Goal: Information Seeking & Learning: Check status

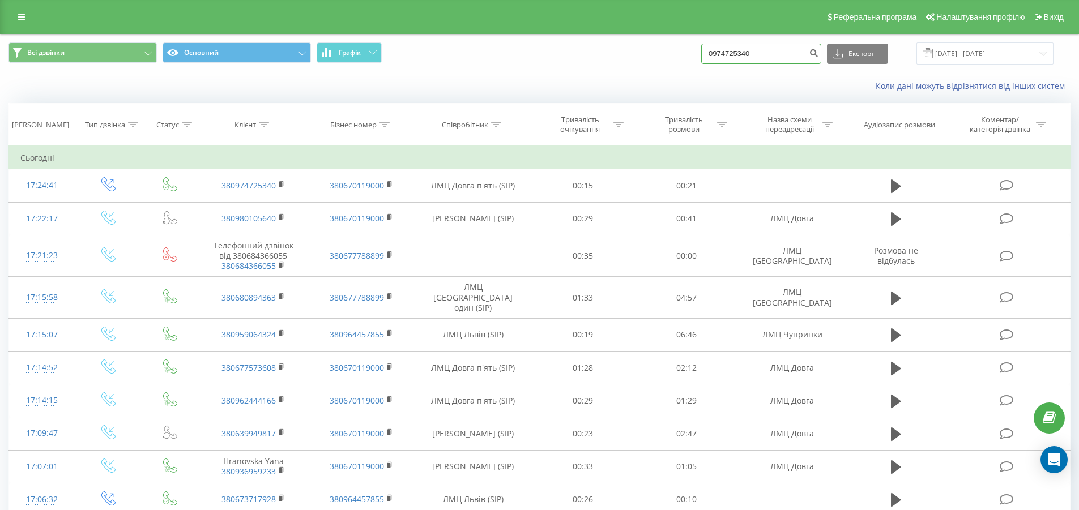
drag, startPoint x: 763, startPoint y: 50, endPoint x: 660, endPoint y: 52, distance: 103.6
click at [660, 52] on div "Всі дзвінки Основний Графік 0974725340 Експорт .csv .xls .xlsx 19.05.2025 - 19.…" at bounding box center [539, 53] width 1062 height 22
paste input "677573608"
type input "0677573608"
click at [818, 53] on icon "submit" at bounding box center [814, 51] width 10 height 7
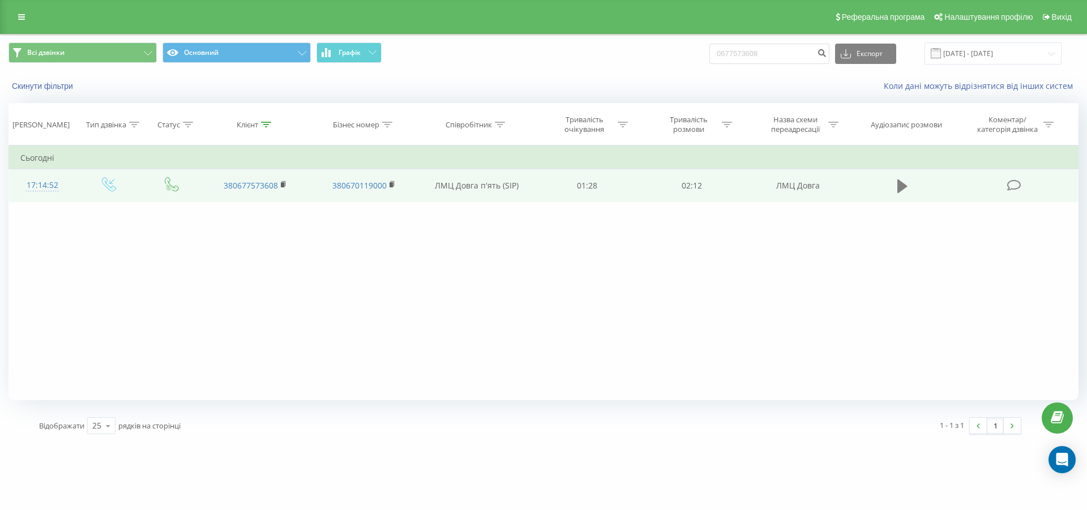
click at [899, 189] on icon at bounding box center [902, 186] width 10 height 14
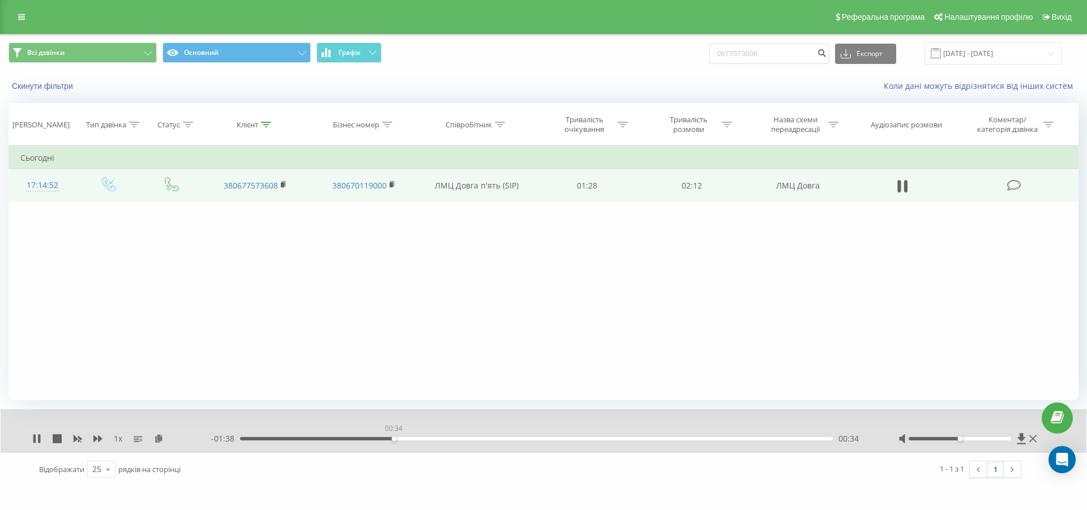
click at [394, 440] on div "00:34" at bounding box center [536, 438] width 593 height 3
click at [439, 439] on div "00:35" at bounding box center [536, 438] width 593 height 3
click at [487, 437] on div "00:45" at bounding box center [536, 438] width 593 height 3
click at [527, 439] on div "01:04" at bounding box center [536, 438] width 593 height 3
click at [595, 438] on div "01:05" at bounding box center [536, 438] width 593 height 3
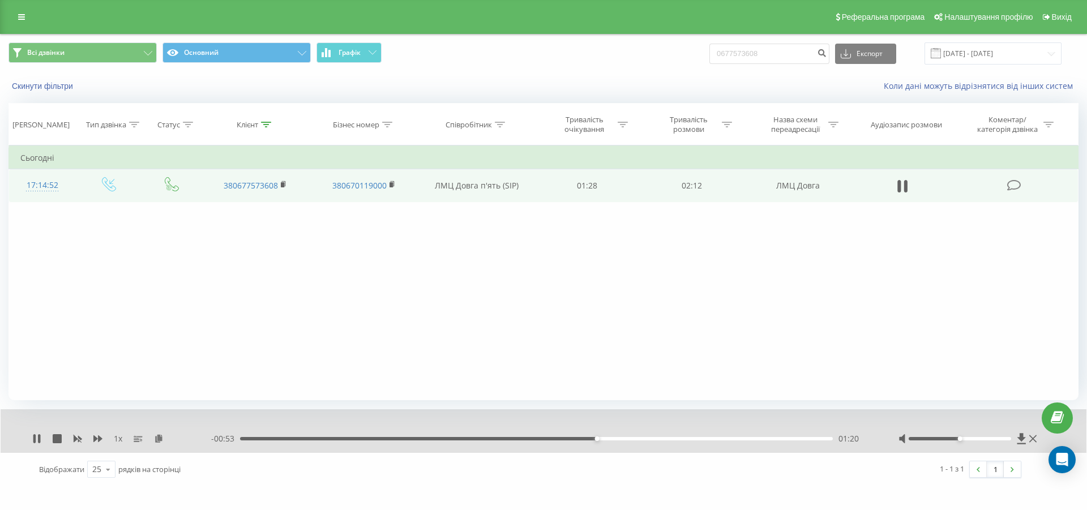
click at [647, 439] on div "01:20" at bounding box center [536, 438] width 593 height 3
click at [899, 187] on icon at bounding box center [898, 186] width 3 height 12
drag, startPoint x: 776, startPoint y: 52, endPoint x: 571, endPoint y: 54, distance: 205.0
click at [572, 54] on div "Всі дзвінки Основний Графік 0677573608 Експорт .csv .xls .xlsx 19.05.2025 - 19.…" at bounding box center [543, 53] width 1070 height 22
paste input "63 619 5116"
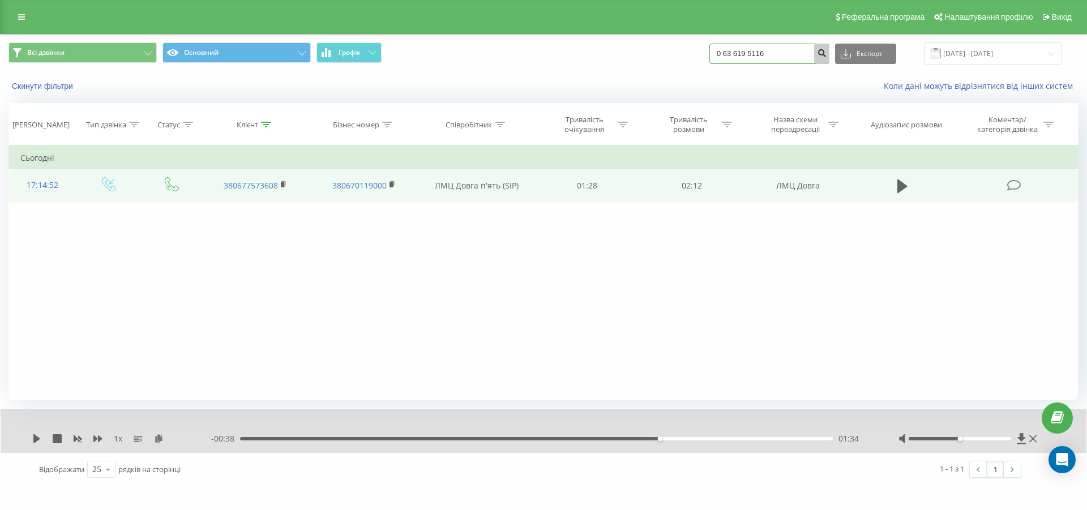
type input "0 63 619 5116"
click at [827, 52] on icon "submit" at bounding box center [822, 51] width 10 height 7
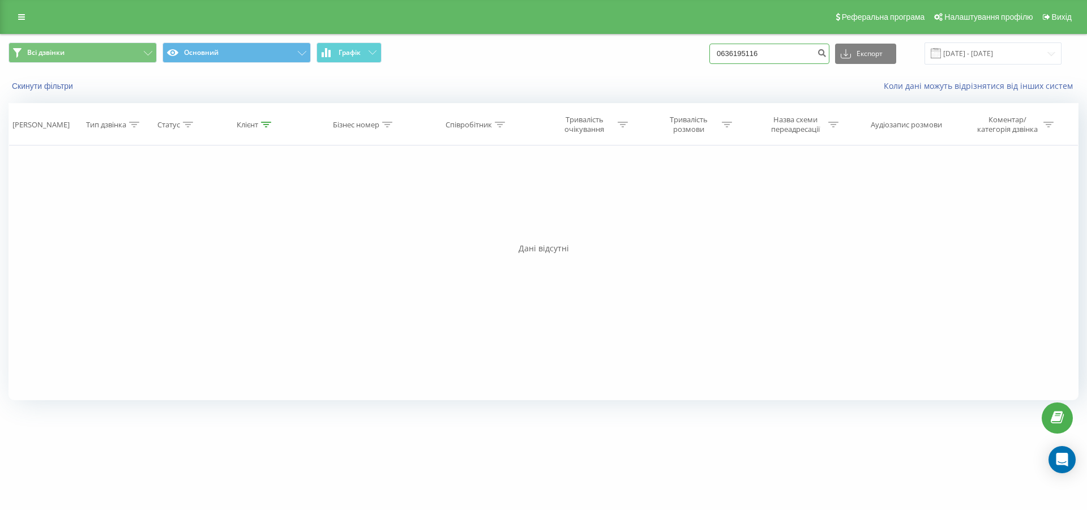
drag, startPoint x: 798, startPoint y: 55, endPoint x: 538, endPoint y: 48, distance: 259.4
click at [538, 48] on div "Всі дзвінки Основний Графік 0636195116 Експорт .csv .xls .xlsx 19.05.2025 - 19.…" at bounding box center [543, 53] width 1070 height 22
paste input "93 933 2381"
type input "0 93 933 2381"
click at [827, 55] on icon "submit" at bounding box center [822, 51] width 10 height 7
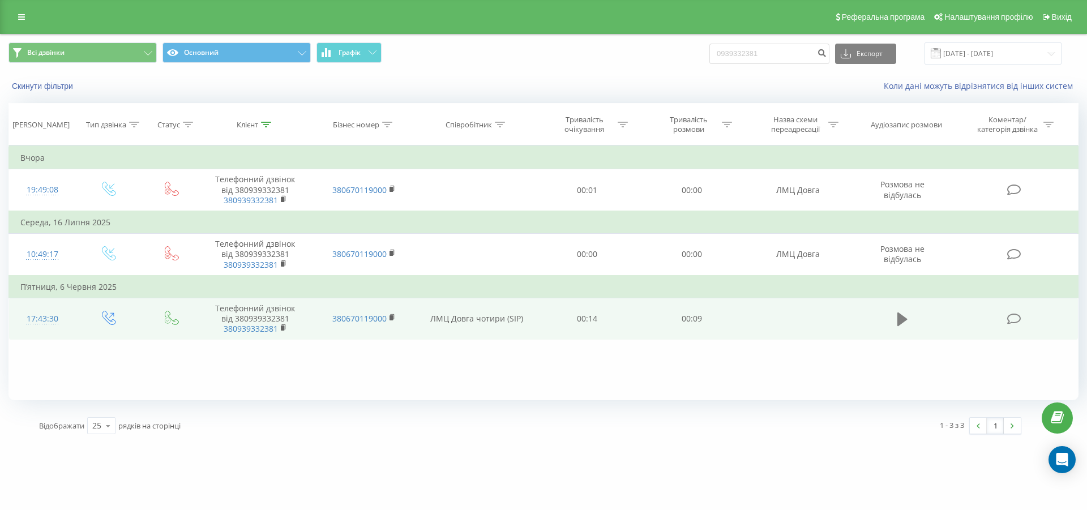
click at [907, 319] on icon at bounding box center [902, 319] width 10 height 16
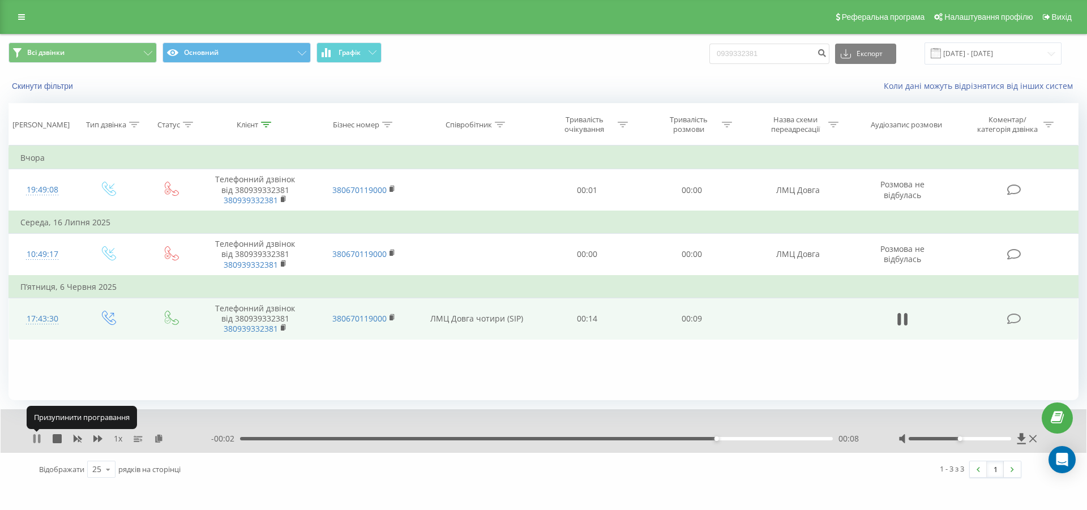
click at [39, 439] on icon at bounding box center [39, 438] width 2 height 9
drag, startPoint x: 790, startPoint y: 53, endPoint x: 651, endPoint y: 43, distance: 139.6
click at [651, 43] on div "Всі дзвінки Основний Графік 0939332381 Експорт .csv .xls .xlsx [DATE] - [DATE]" at bounding box center [543, 53] width 1070 height 22
paste input "66 261 3506"
type input "066 261 3506"
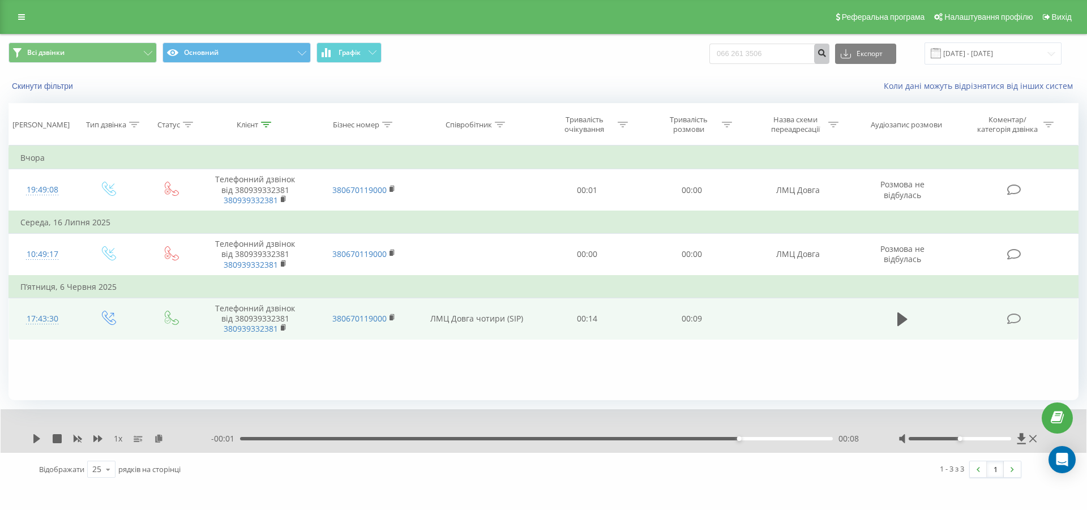
click at [827, 55] on icon "submit" at bounding box center [822, 51] width 10 height 7
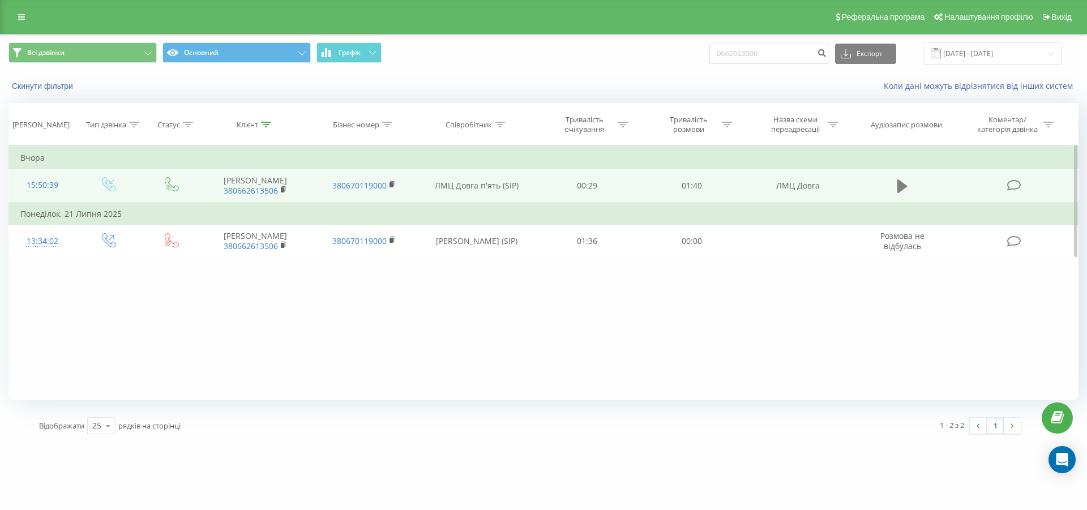
click at [899, 190] on icon at bounding box center [902, 186] width 10 height 14
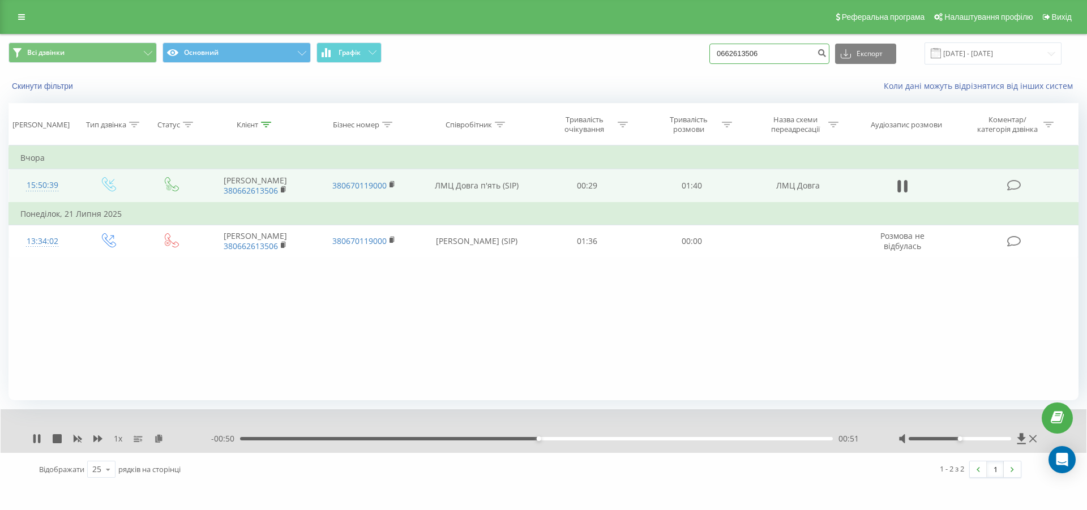
drag, startPoint x: 777, startPoint y: 56, endPoint x: 660, endPoint y: 55, distance: 117.8
click at [660, 55] on div "Всі дзвінки Основний Графік 0662613506 Експорт .csv .xls .xlsx 19.05.2025 - 19.…" at bounding box center [543, 53] width 1070 height 22
paste input "63 124 6002"
type input "0 63 124 6002"
click at [827, 50] on icon "submit" at bounding box center [822, 51] width 10 height 7
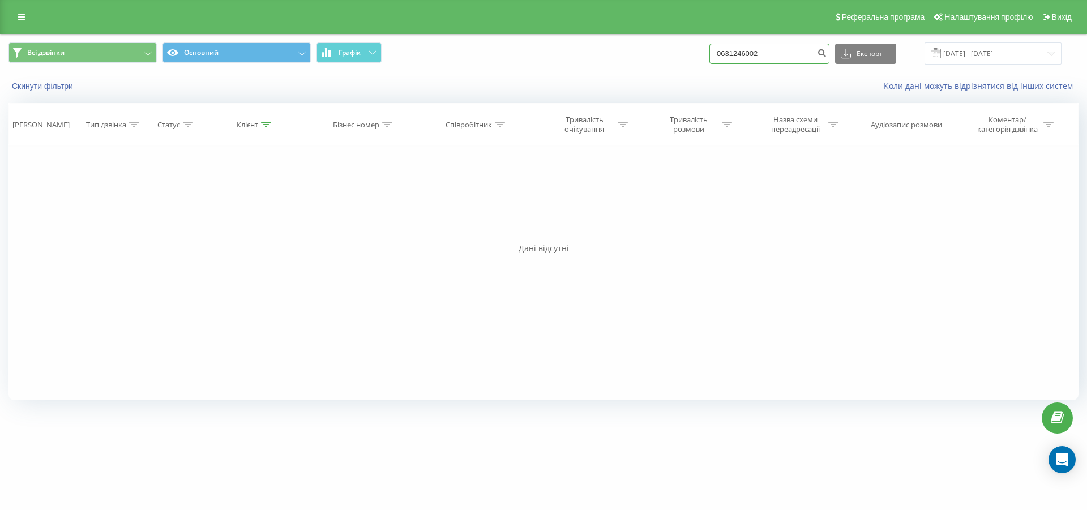
drag, startPoint x: 789, startPoint y: 56, endPoint x: 643, endPoint y: 60, distance: 146.7
click at [643, 60] on div "Всі дзвінки Основний Графік 0631246002 Експорт .csv .xls .xlsx 19.05.2025 - 19.…" at bounding box center [543, 53] width 1070 height 22
paste input "93 290 8810"
type input "0 93 290 8810"
drag, startPoint x: 830, startPoint y: 50, endPoint x: 832, endPoint y: 117, distance: 66.9
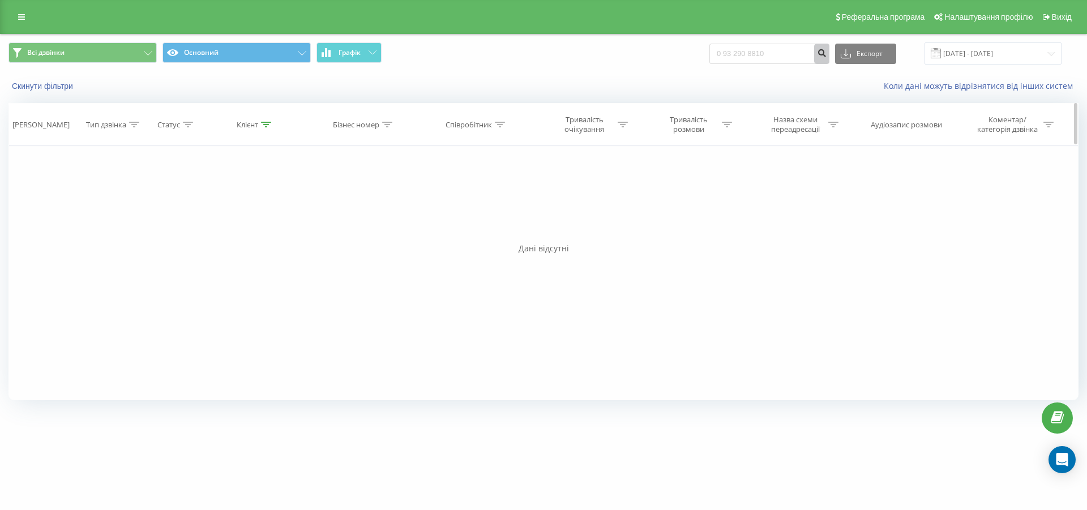
click at [827, 51] on icon "submit" at bounding box center [822, 51] width 10 height 7
click at [63, 86] on button "Скинути фільтри" at bounding box center [43, 86] width 70 height 10
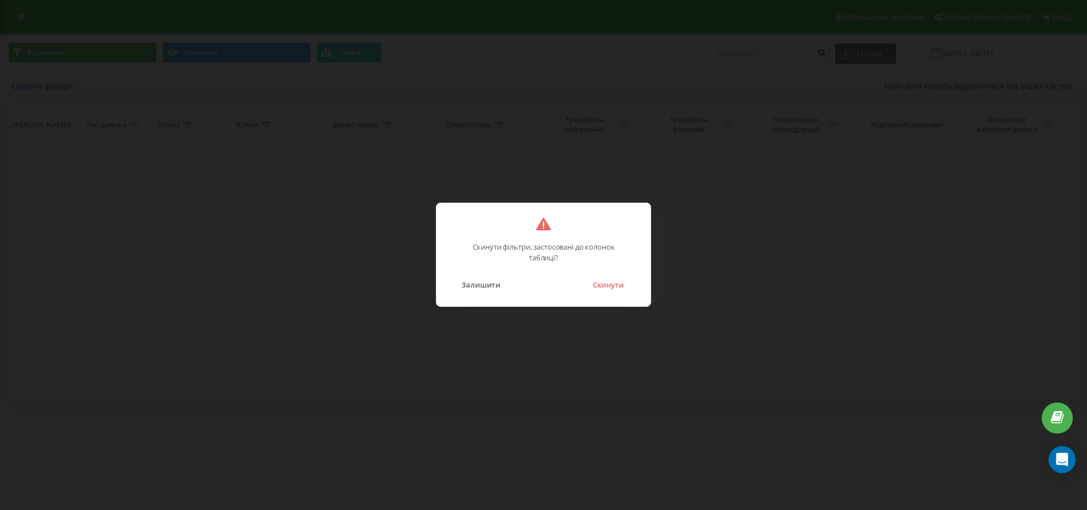
drag, startPoint x: 602, startPoint y: 283, endPoint x: 613, endPoint y: 293, distance: 15.2
click at [603, 287] on button "Скинути" at bounding box center [608, 284] width 42 height 15
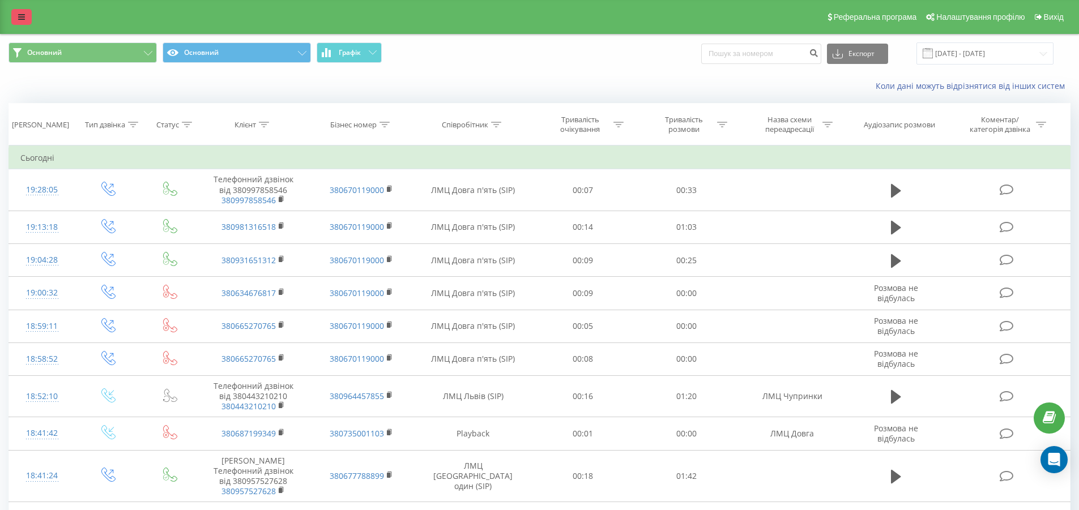
click at [24, 20] on icon at bounding box center [21, 17] width 7 height 8
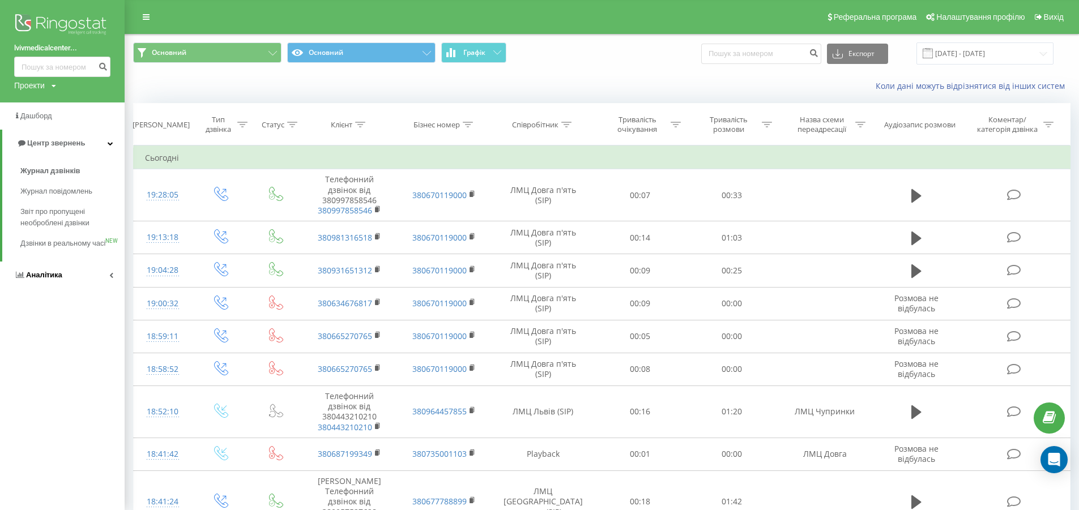
click at [110, 278] on icon at bounding box center [111, 275] width 4 height 6
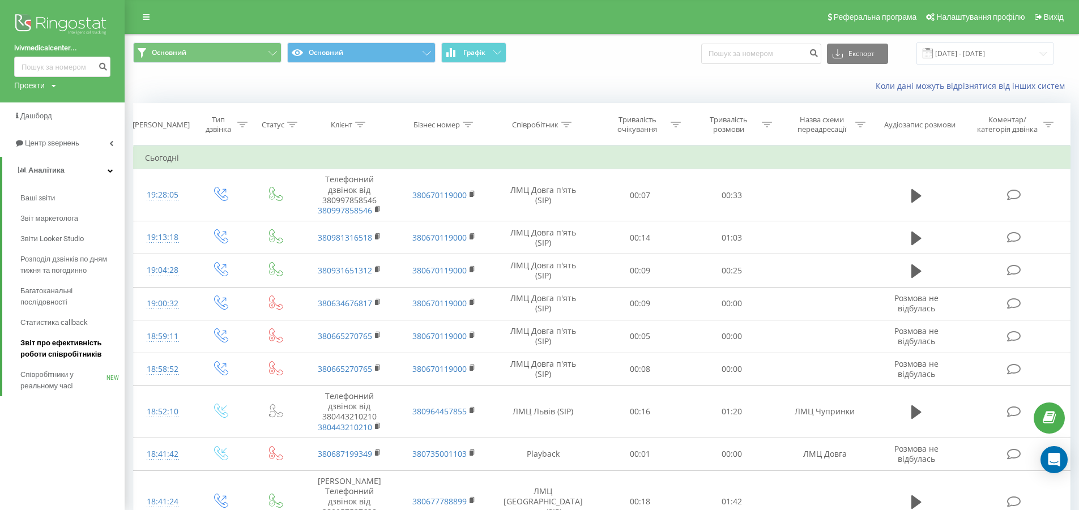
click at [72, 344] on span "Звіт про ефективність роботи співробітників" at bounding box center [69, 348] width 99 height 23
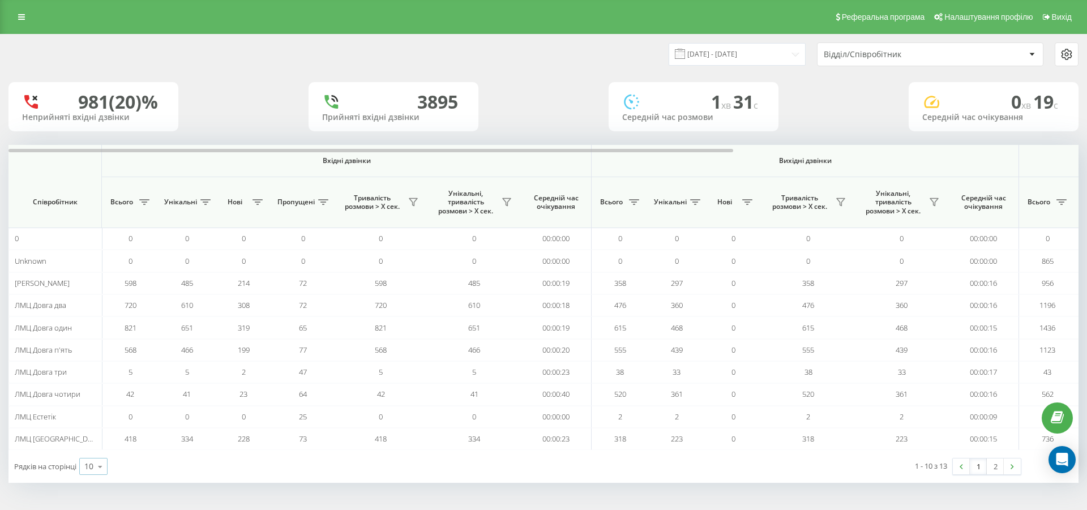
click at [101, 467] on icon at bounding box center [100, 467] width 17 height 22
click at [96, 447] on span "100" at bounding box center [91, 450] width 14 height 11
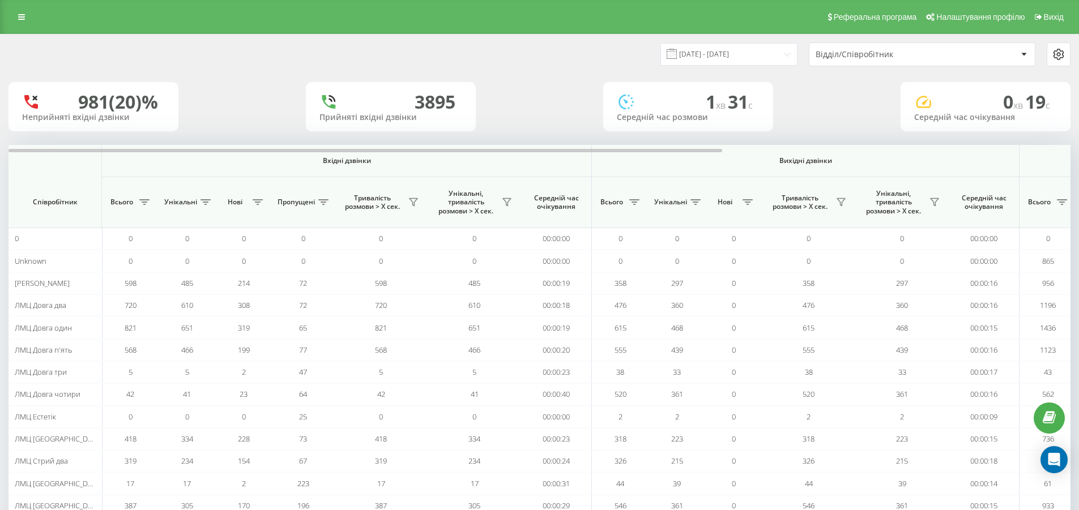
click at [677, 54] on span at bounding box center [671, 54] width 10 height 10
click at [783, 55] on input "[DATE] - [DATE]" at bounding box center [728, 54] width 137 height 22
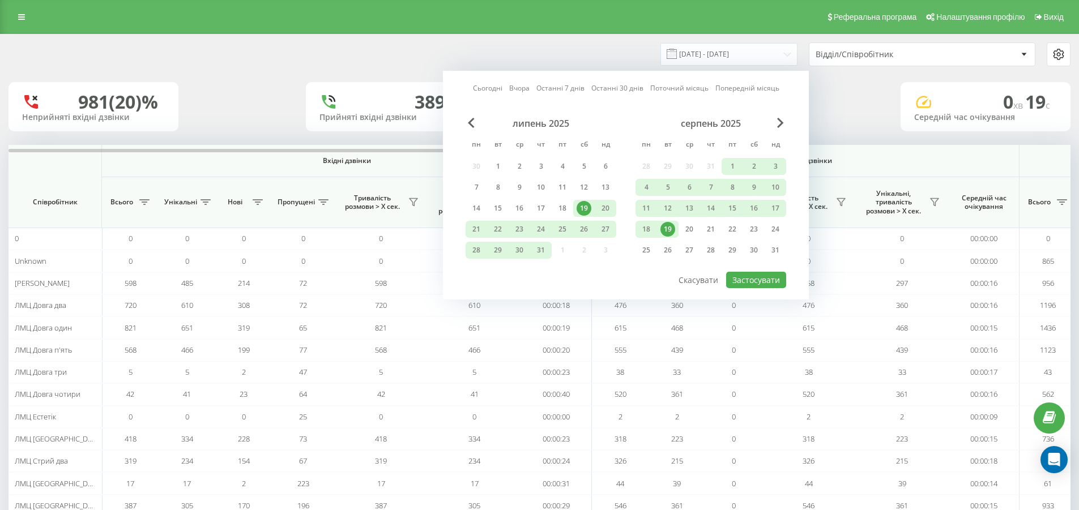
click at [668, 227] on div "19" at bounding box center [667, 229] width 15 height 15
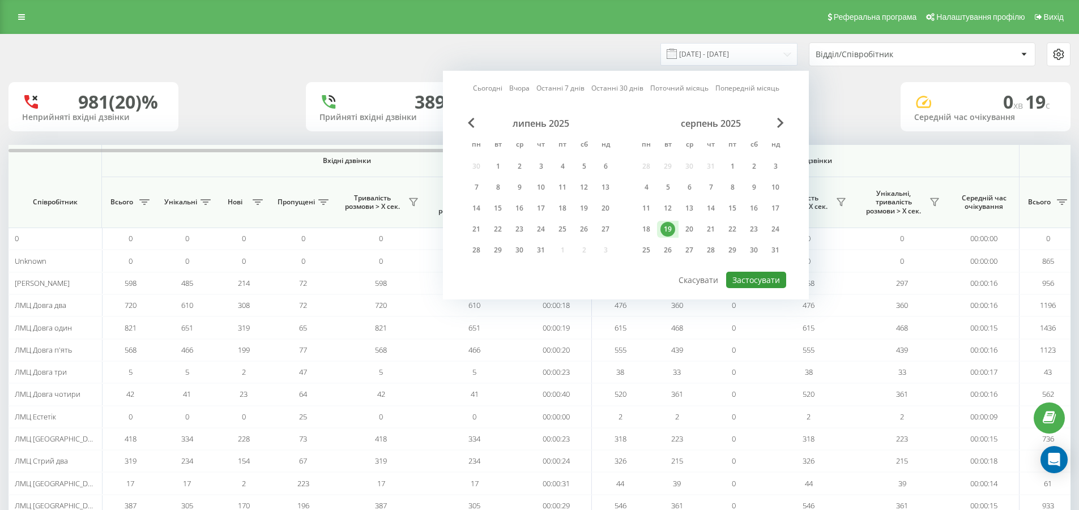
click at [744, 279] on button "Застосувати" at bounding box center [756, 280] width 60 height 16
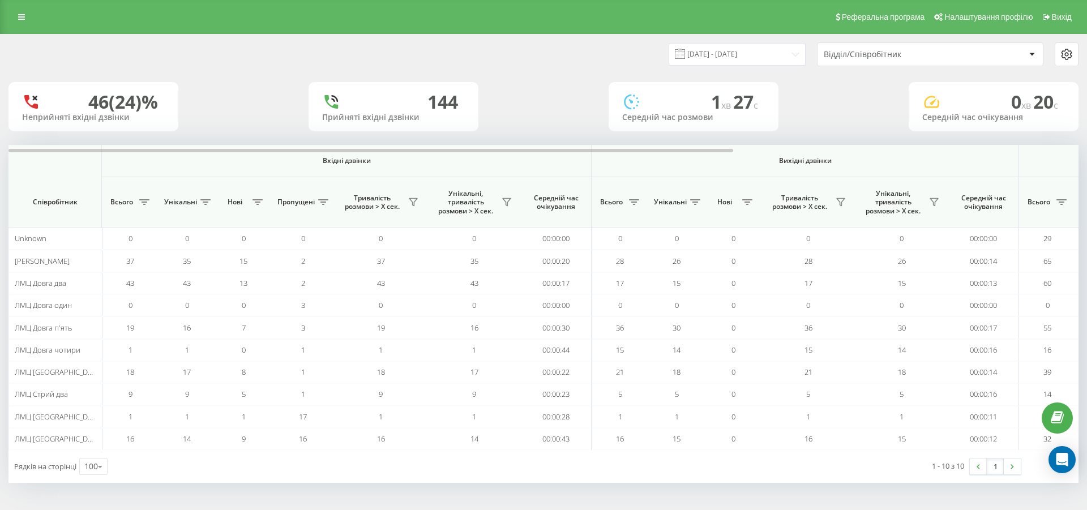
click at [685, 51] on span at bounding box center [680, 54] width 10 height 10
click at [743, 54] on input "[DATE] - [DATE]" at bounding box center [737, 54] width 137 height 22
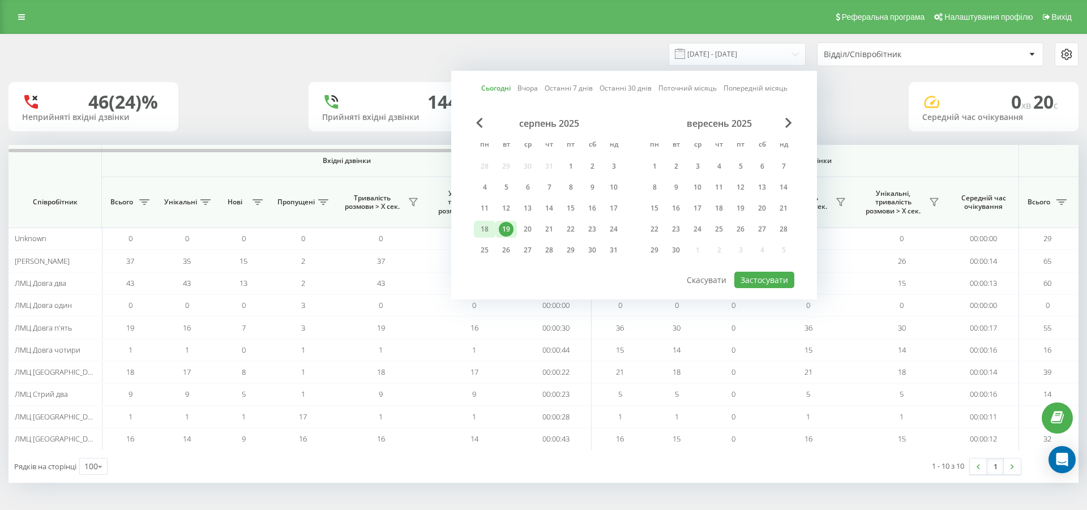
click at [486, 227] on div "18" at bounding box center [484, 229] width 15 height 15
click at [760, 279] on button "Застосувати" at bounding box center [764, 280] width 60 height 16
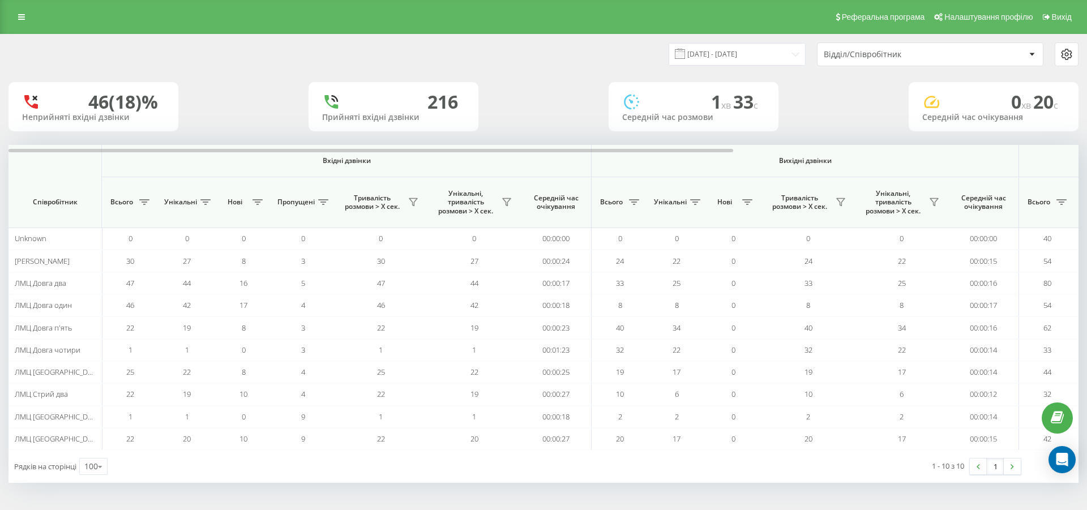
click at [685, 52] on span at bounding box center [680, 54] width 10 height 10
click at [724, 53] on input "[DATE] - [DATE]" at bounding box center [737, 54] width 137 height 22
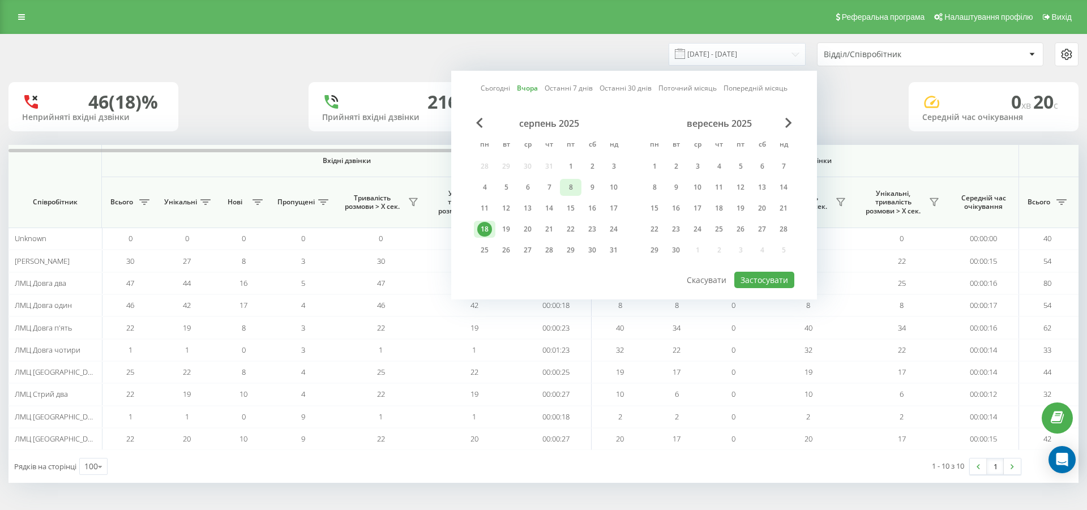
click at [570, 184] on div "8" at bounding box center [570, 187] width 15 height 15
click at [745, 277] on button "Застосувати" at bounding box center [764, 280] width 60 height 16
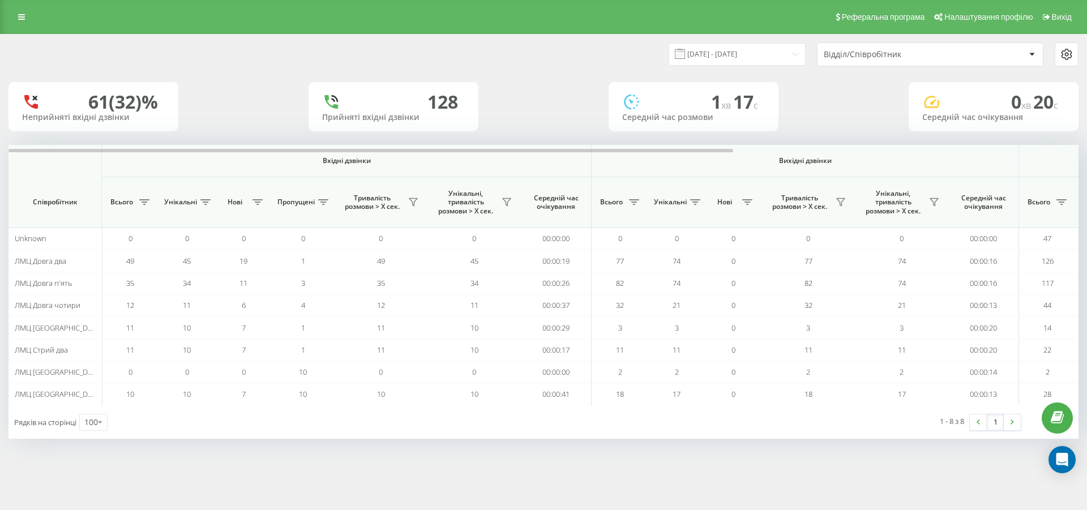
click at [685, 54] on span at bounding box center [680, 54] width 10 height 10
click at [730, 55] on input "[DATE] - [DATE]" at bounding box center [737, 54] width 137 height 22
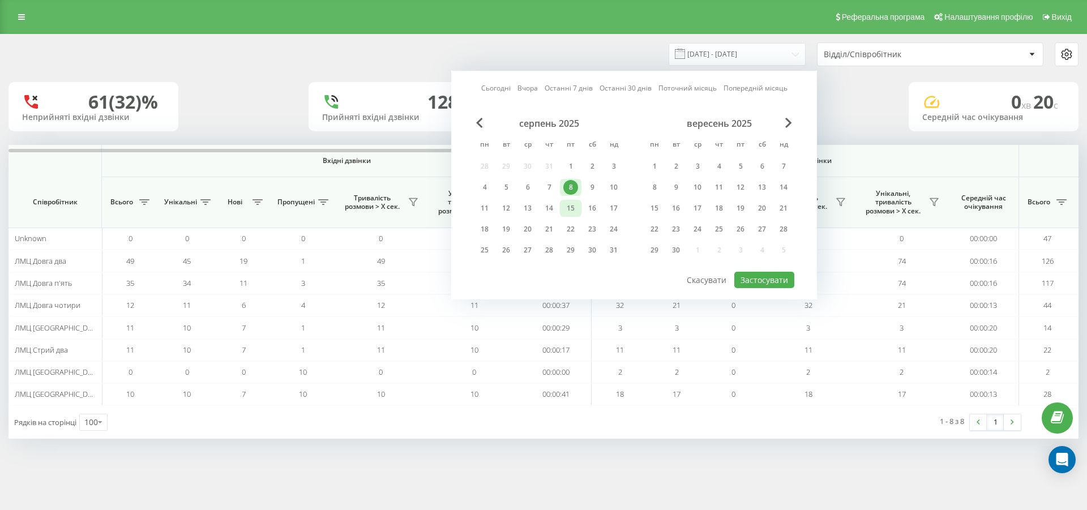
click at [572, 209] on div "15" at bounding box center [570, 208] width 15 height 15
click at [747, 276] on button "Застосувати" at bounding box center [764, 280] width 60 height 16
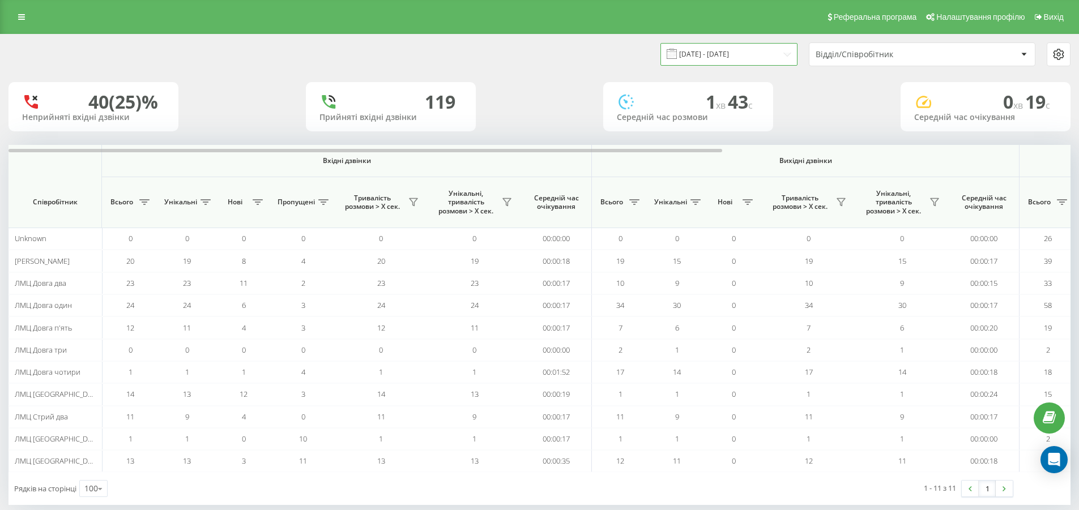
click at [742, 52] on input "[DATE] - [DATE]" at bounding box center [728, 54] width 137 height 22
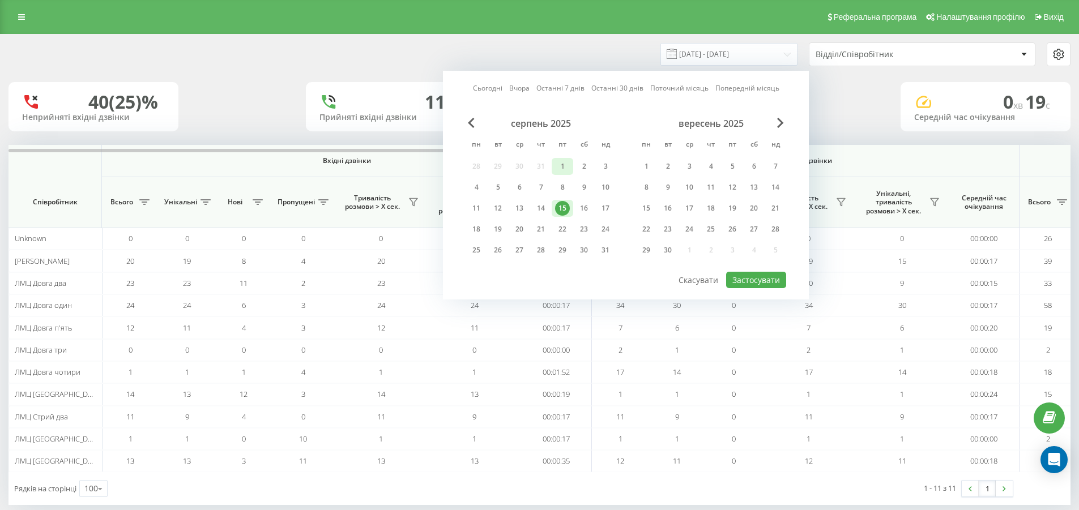
click at [563, 166] on div "1" at bounding box center [562, 166] width 15 height 15
click at [762, 273] on button "Застосувати" at bounding box center [756, 280] width 60 height 16
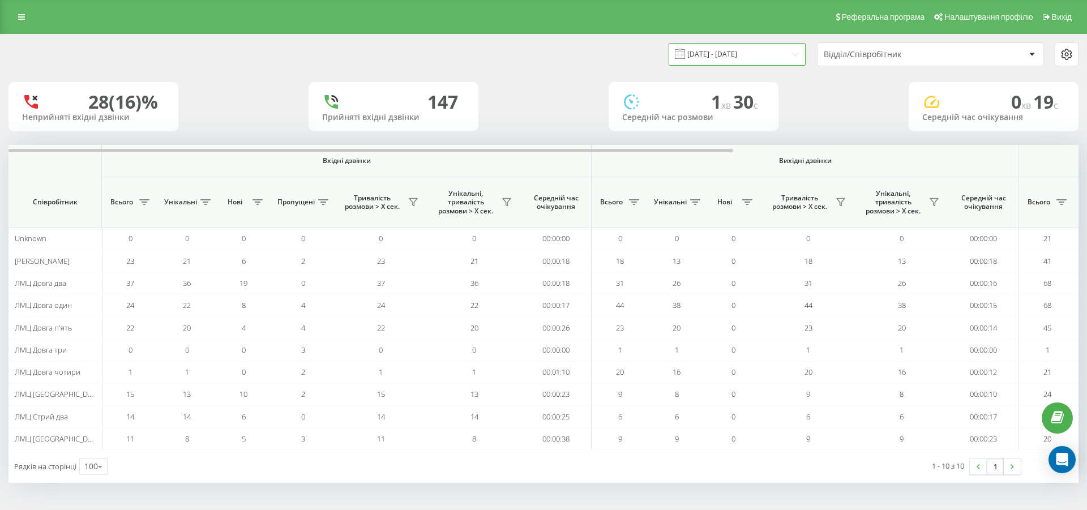
click at [738, 53] on input "[DATE] - [DATE]" at bounding box center [737, 54] width 137 height 22
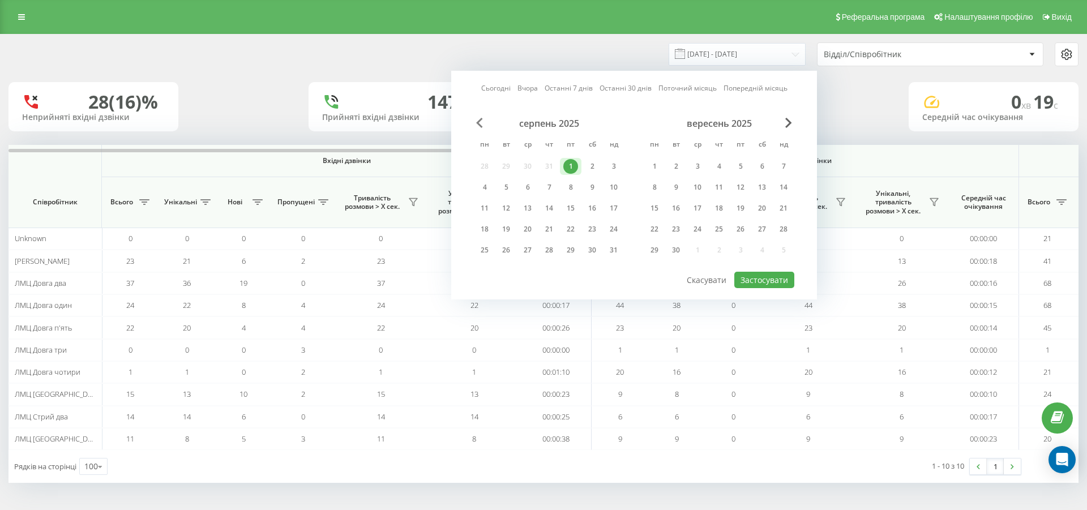
click at [476, 124] on span "Previous Month" at bounding box center [479, 123] width 7 height 10
click at [550, 207] on div "17" at bounding box center [549, 208] width 15 height 15
click at [760, 279] on button "Застосувати" at bounding box center [764, 280] width 60 height 16
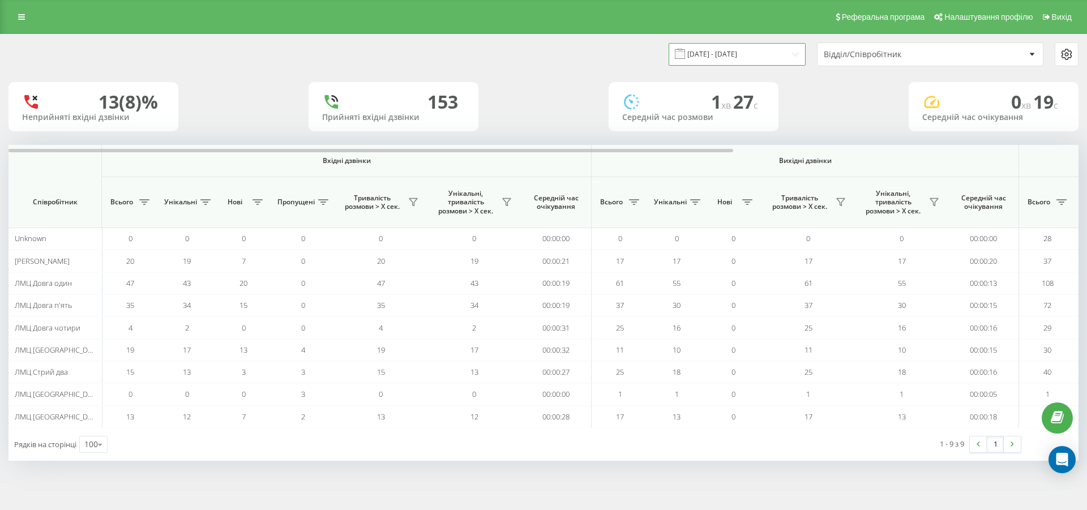
click at [737, 53] on input "[DATE] - [DATE]" at bounding box center [737, 54] width 137 height 22
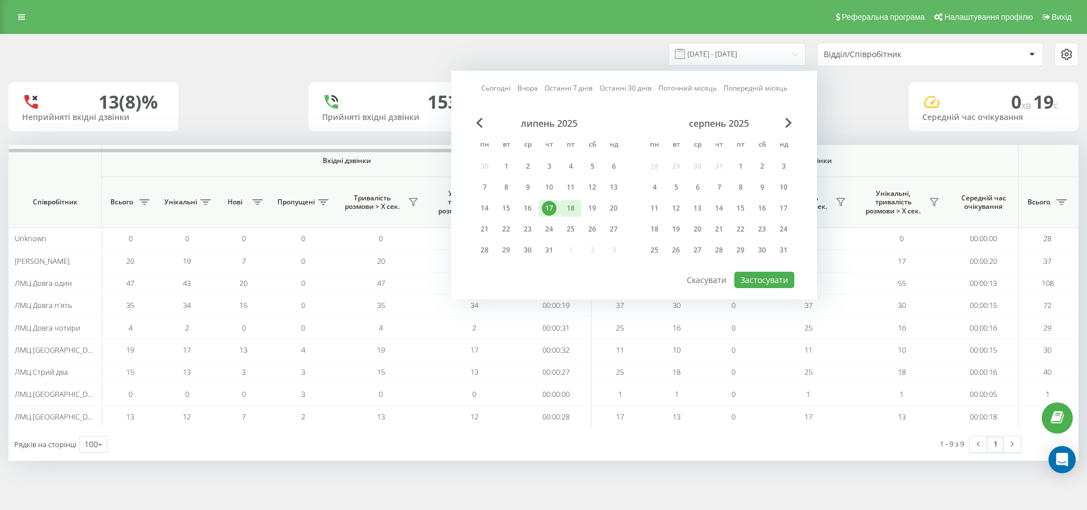
click at [569, 207] on div "18" at bounding box center [570, 208] width 15 height 15
click at [755, 275] on button "Застосувати" at bounding box center [764, 280] width 60 height 16
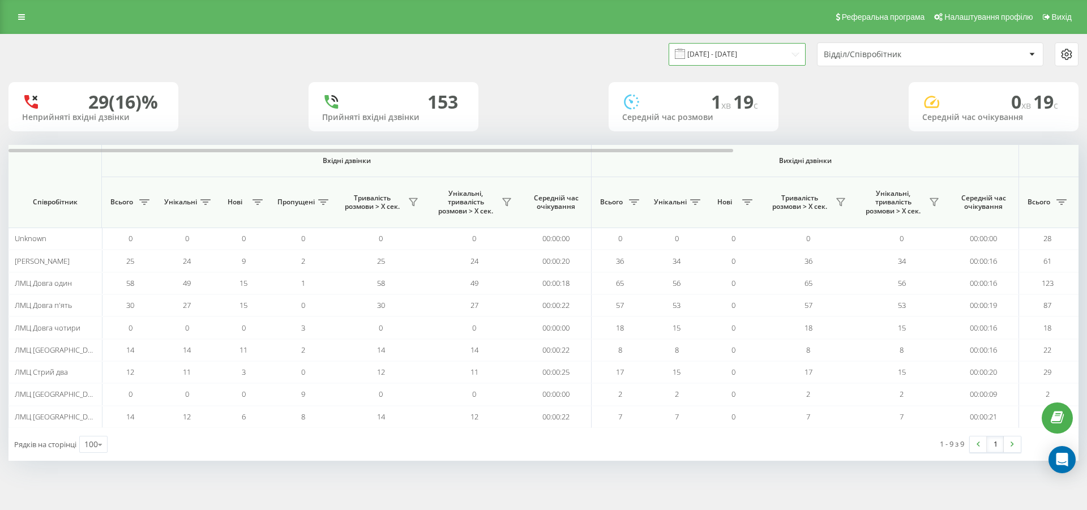
click at [751, 50] on input "18.07.2025 - 18.07.2025" at bounding box center [737, 54] width 137 height 22
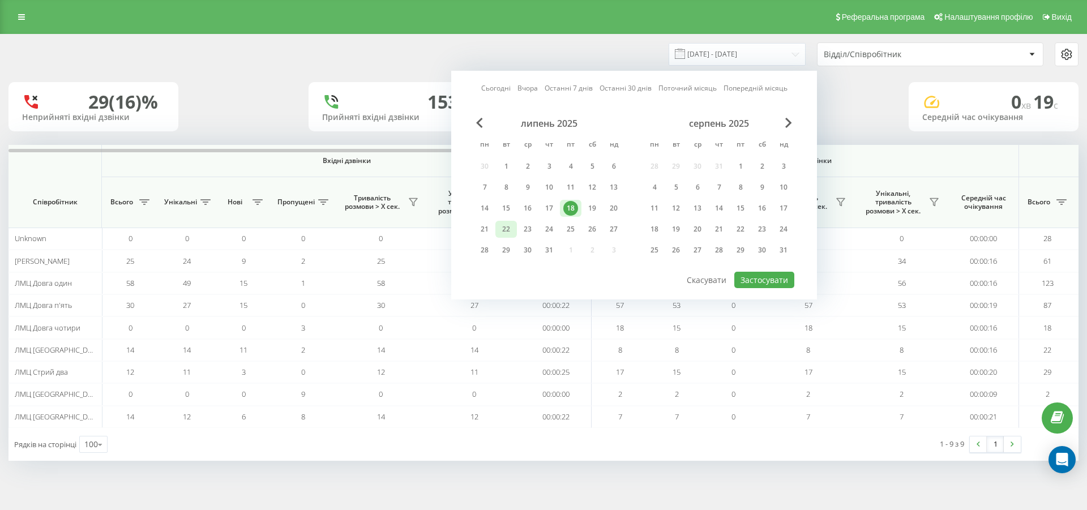
click at [504, 229] on div "22" at bounding box center [506, 229] width 15 height 15
click at [754, 280] on button "Застосувати" at bounding box center [764, 280] width 60 height 16
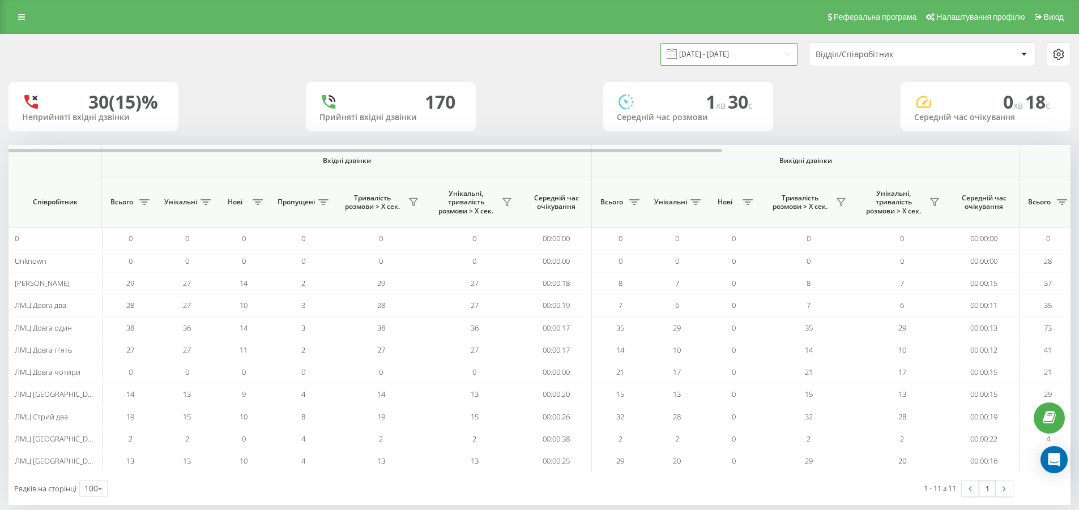
click at [730, 54] on input "22.07.2025 - 22.07.2025" at bounding box center [728, 54] width 137 height 22
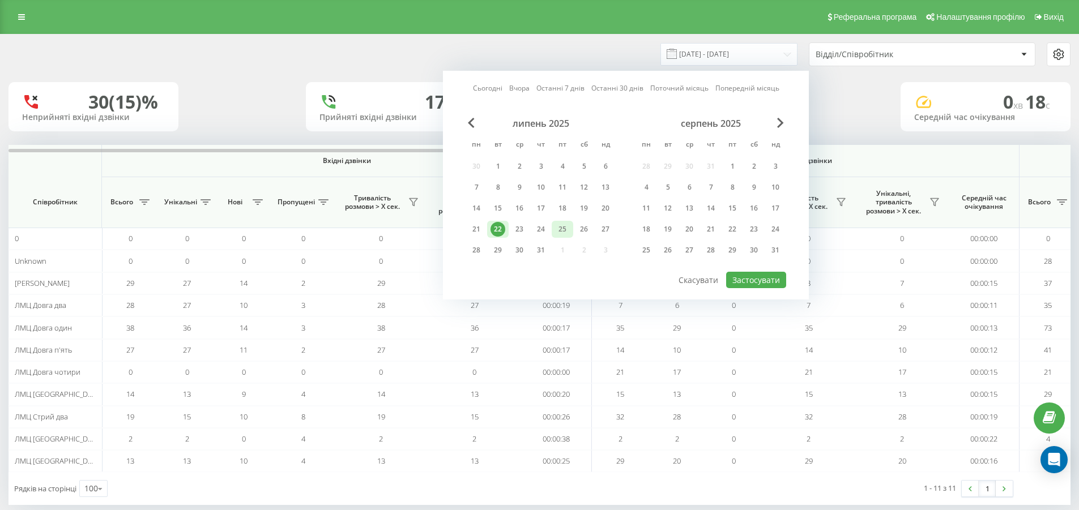
click at [564, 229] on div "25" at bounding box center [562, 229] width 15 height 15
click at [750, 284] on button "Застосувати" at bounding box center [756, 280] width 60 height 16
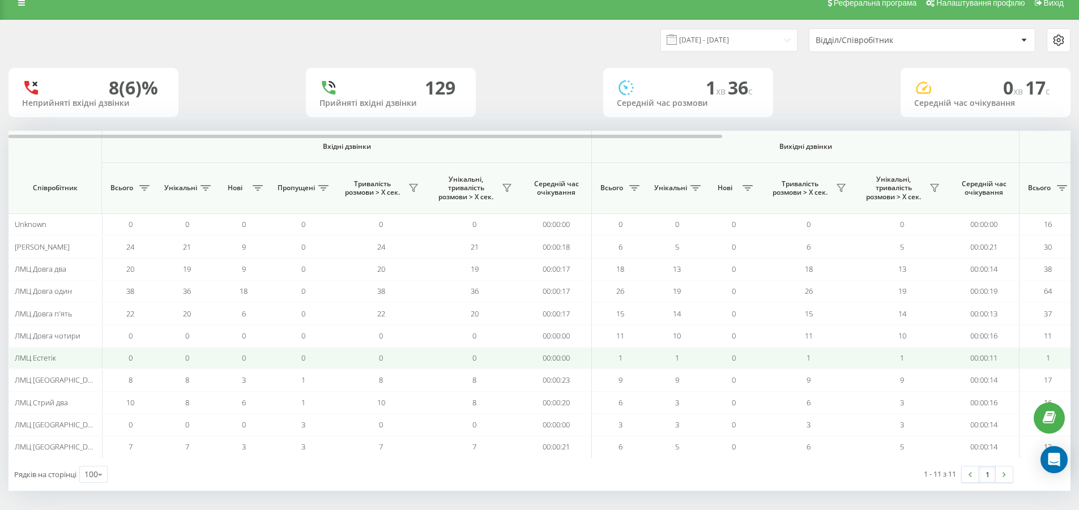
scroll to position [18, 0]
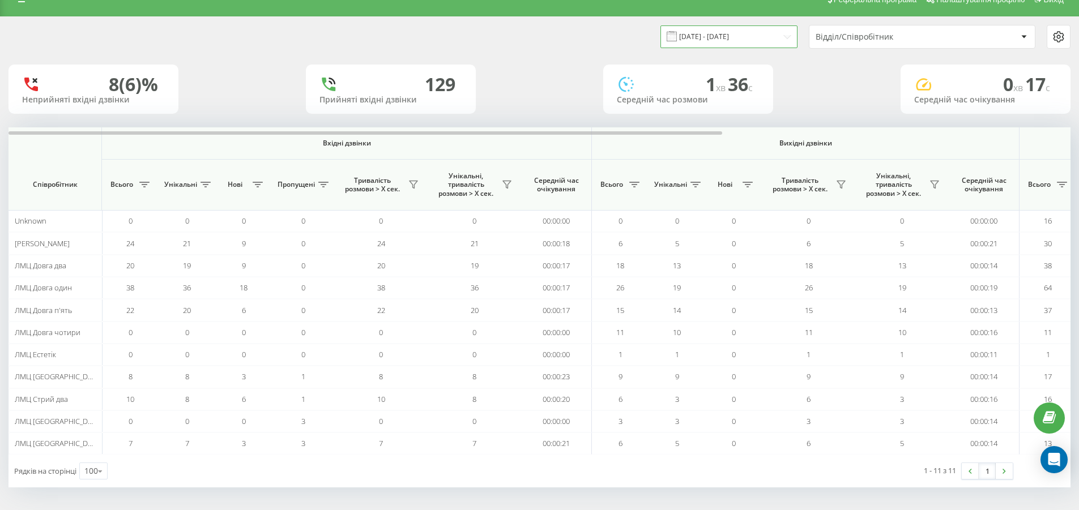
click at [749, 37] on input "25.07.2025 - 25.07.2025" at bounding box center [728, 36] width 137 height 22
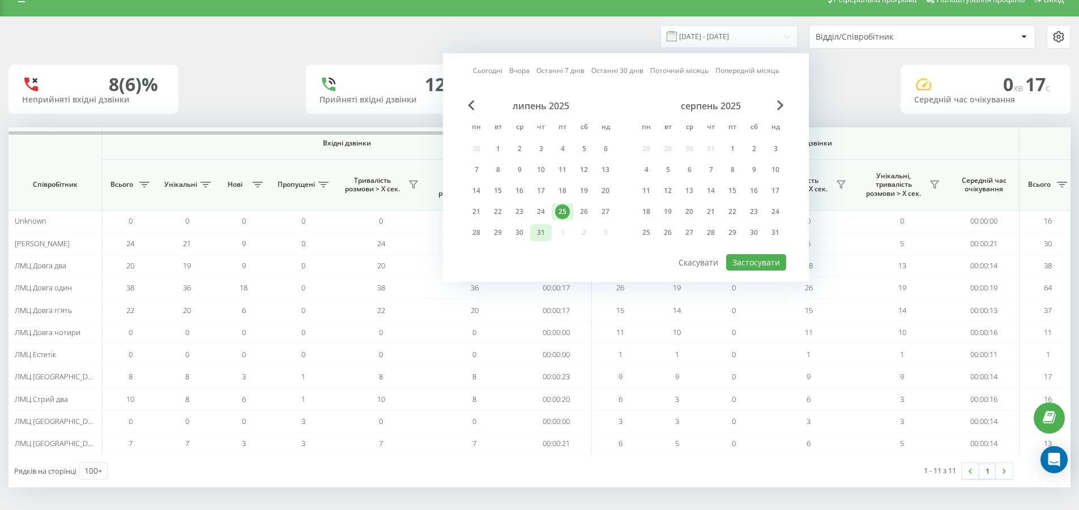
click at [541, 232] on div "31" at bounding box center [540, 232] width 15 height 15
click at [749, 261] on button "Застосувати" at bounding box center [756, 262] width 60 height 16
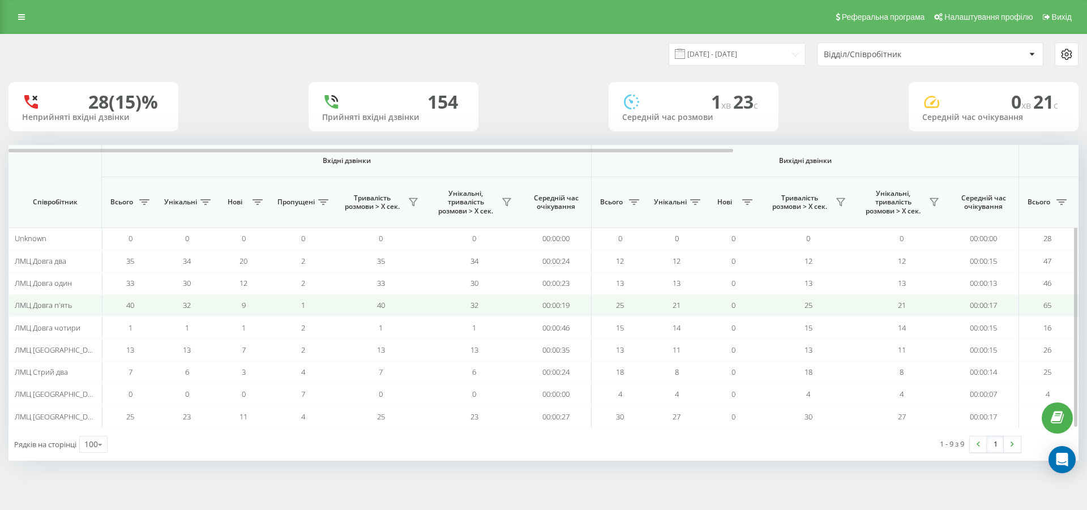
click at [68, 305] on span "ЛМЦ Довга п'ять" at bounding box center [43, 305] width 57 height 10
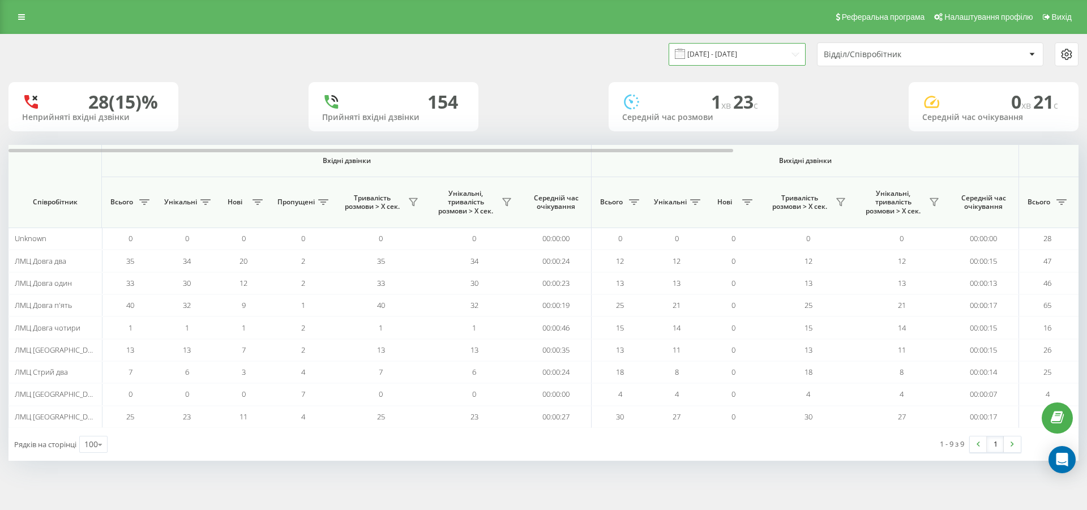
click at [745, 55] on input "31.07.2025 - 31.07.2025" at bounding box center [737, 54] width 137 height 22
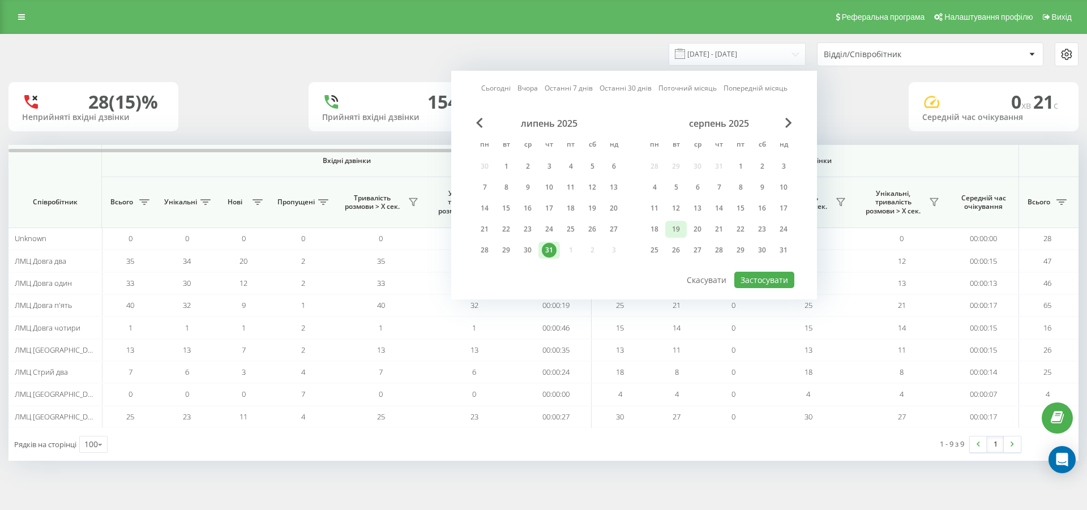
click at [678, 227] on div "19" at bounding box center [676, 229] width 15 height 15
click at [767, 279] on button "Застосувати" at bounding box center [764, 280] width 60 height 16
type input "19.08.2025 - 19.08.2025"
